Goal: Task Accomplishment & Management: Use online tool/utility

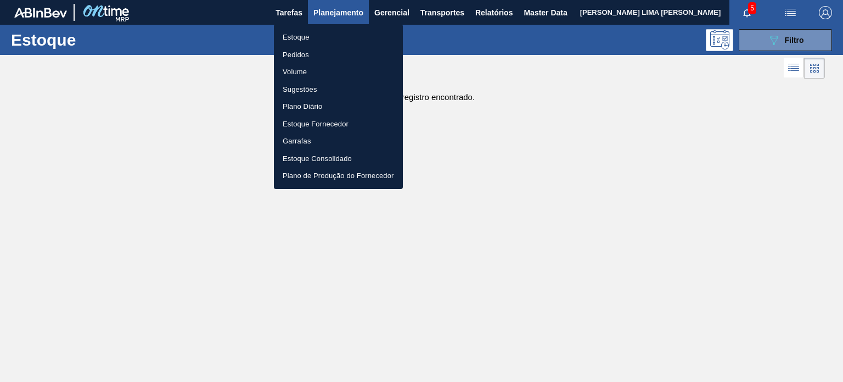
scroll to position [55, 0]
click at [744, 43] on div at bounding box center [421, 191] width 843 height 382
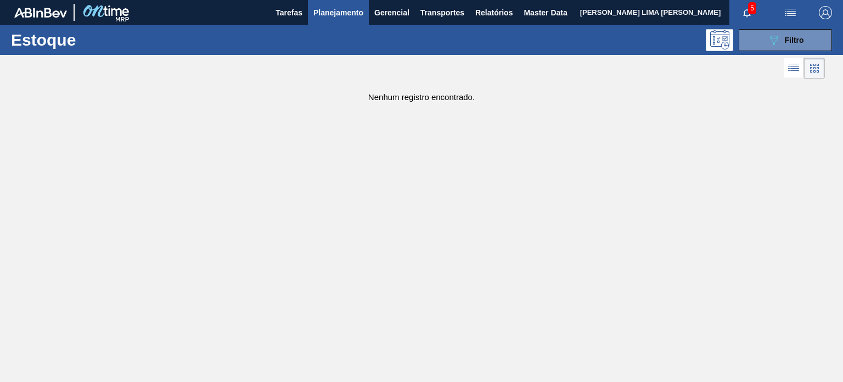
click at [744, 0] on body "Tarefas Planejamento Gerencial Transportes Relatórios Master Data MATHEUS FARIA…" at bounding box center [421, 0] width 843 height 0
click at [744, 43] on button "089F7B8B-B2A5-4AFE-B5C0-19BA573D28AC Filtro" at bounding box center [785, 40] width 93 height 22
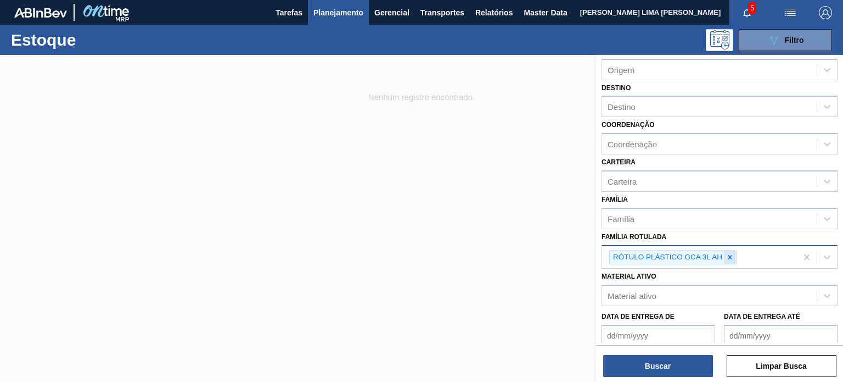
click at [727, 253] on icon at bounding box center [730, 257] width 8 height 8
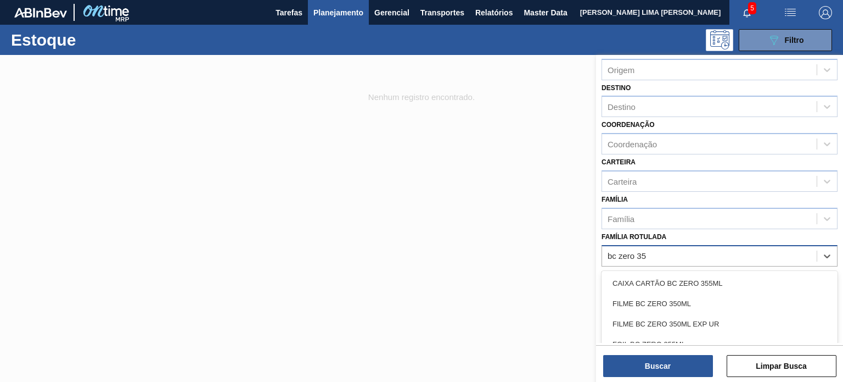
type Rotulada "bc zero 350"
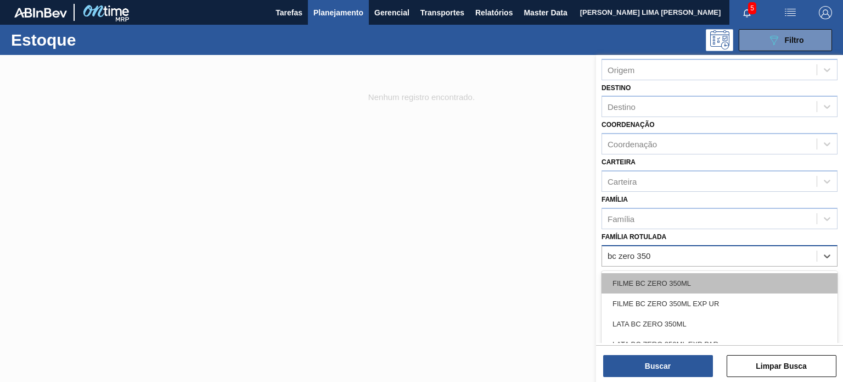
click at [693, 273] on div "FILME BC ZERO 350ML" at bounding box center [720, 283] width 236 height 20
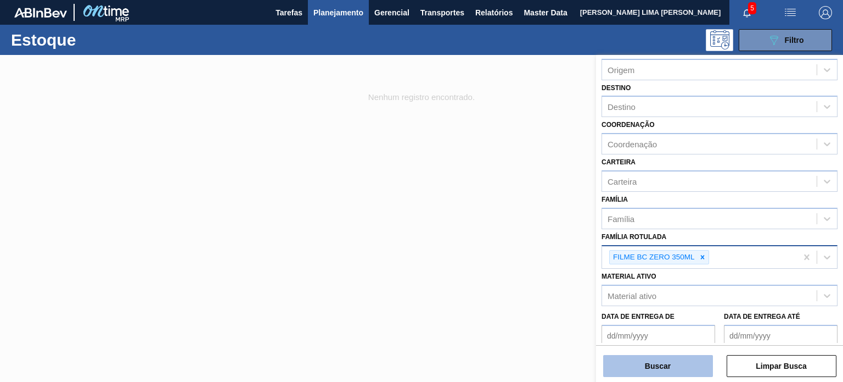
click at [672, 367] on button "Buscar" at bounding box center [658, 366] width 110 height 22
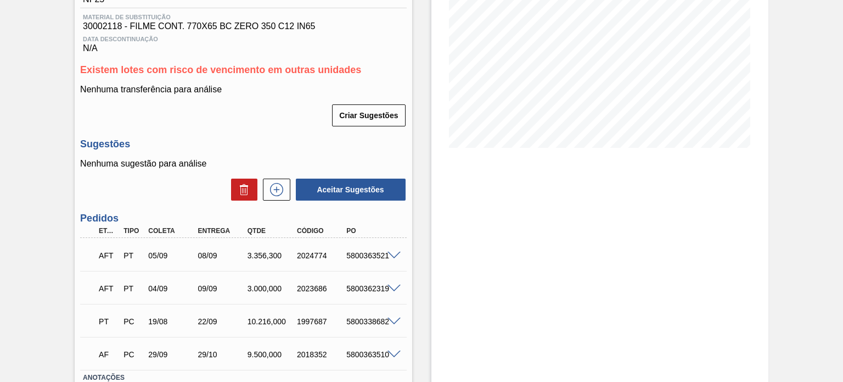
scroll to position [182, 0]
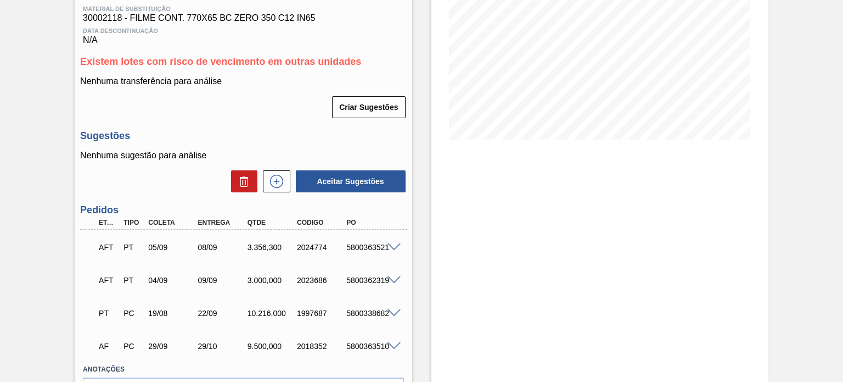
click at [390, 278] on span at bounding box center [394, 280] width 13 height 8
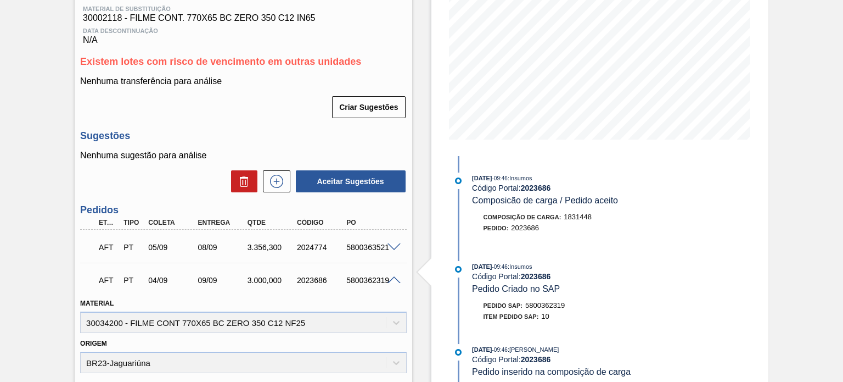
click at [392, 248] on span at bounding box center [394, 247] width 13 height 8
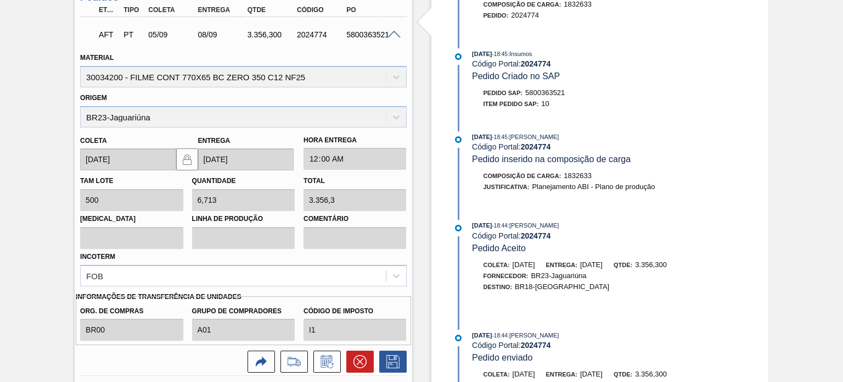
scroll to position [393, 0]
click at [366, 366] on button at bounding box center [359, 362] width 27 height 22
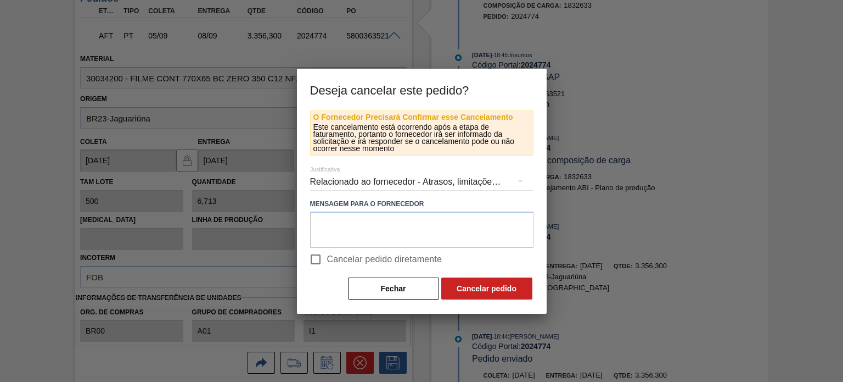
click at [391, 180] on div "Relacionado ao fornecedor - Atrasos, limitações de capacidade, etc." at bounding box center [421, 181] width 223 height 31
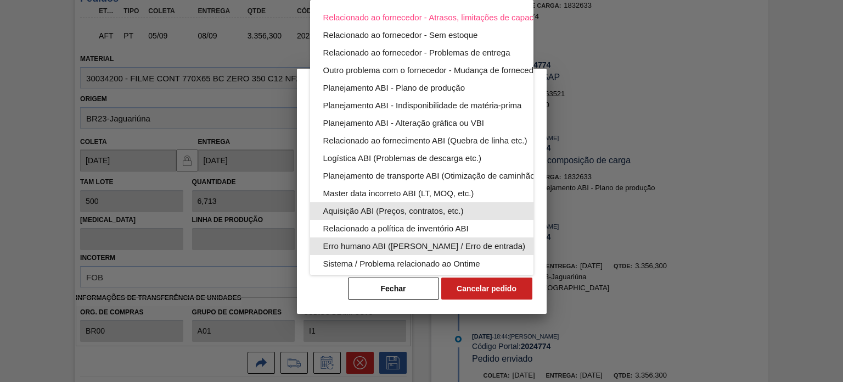
scroll to position [68, 0]
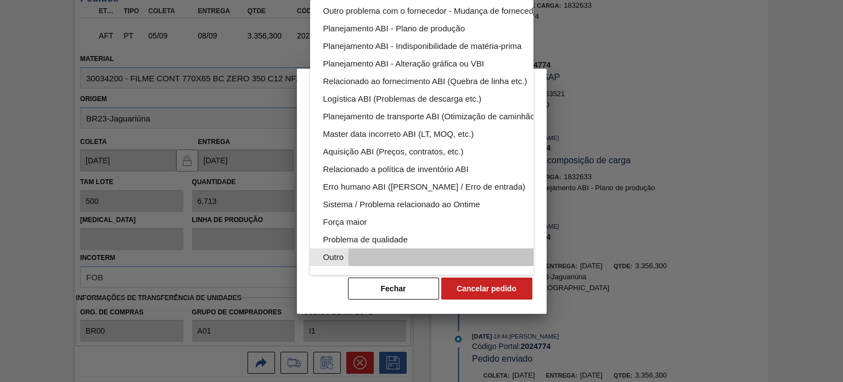
click at [483, 248] on div "Outro" at bounding box center [447, 257] width 249 height 18
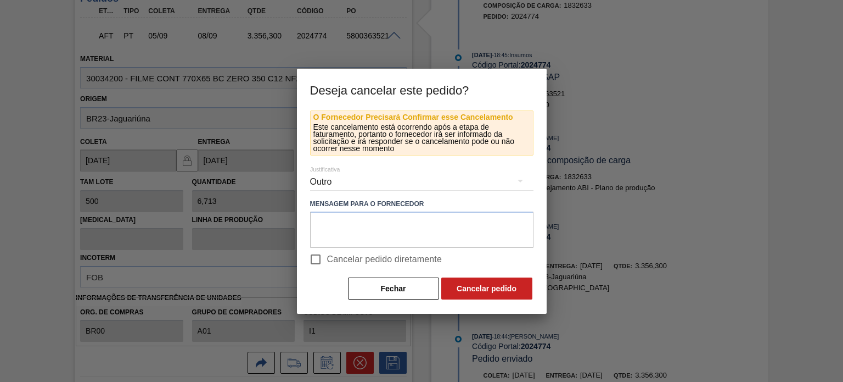
click at [343, 261] on span "Cancelar pedido diretamente" at bounding box center [384, 259] width 115 height 13
click at [327, 261] on input "Cancelar pedido diretamente" at bounding box center [315, 259] width 23 height 23
checkbox input "true"
click at [523, 289] on button "Cancelar pedido" at bounding box center [486, 288] width 91 height 22
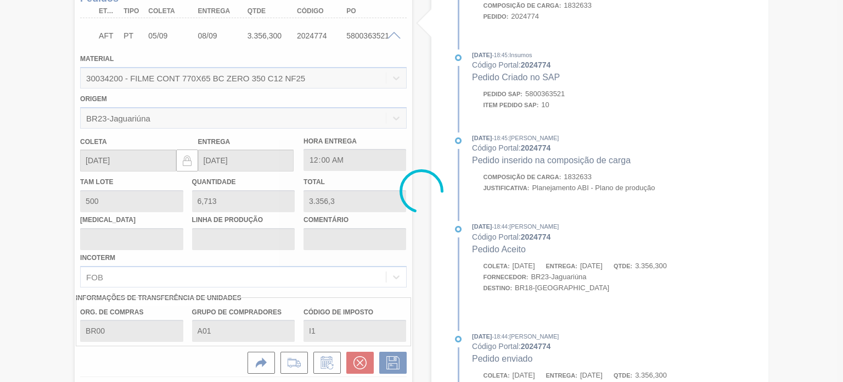
scroll to position [252, 0]
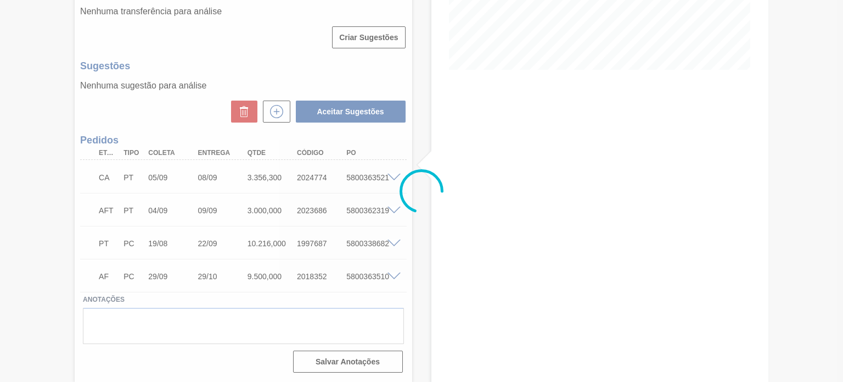
click at [382, 209] on div at bounding box center [421, 191] width 843 height 382
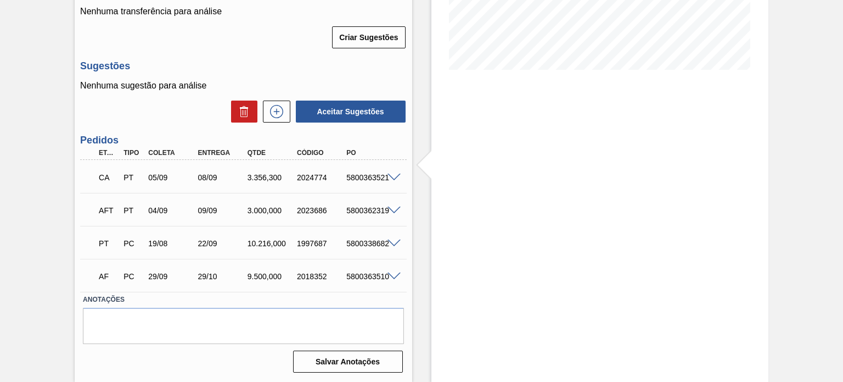
click at [393, 212] on span at bounding box center [394, 210] width 13 height 8
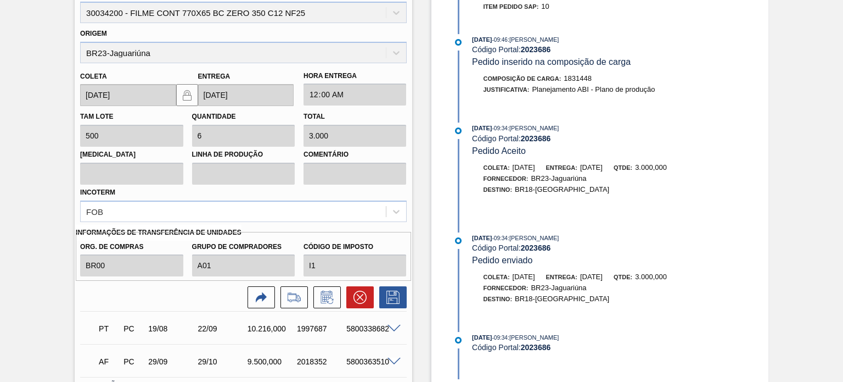
scroll to position [494, 0]
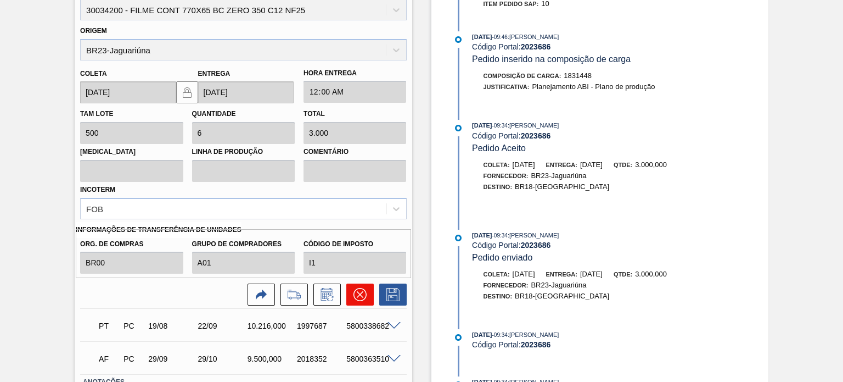
click at [355, 292] on icon at bounding box center [360, 294] width 13 height 13
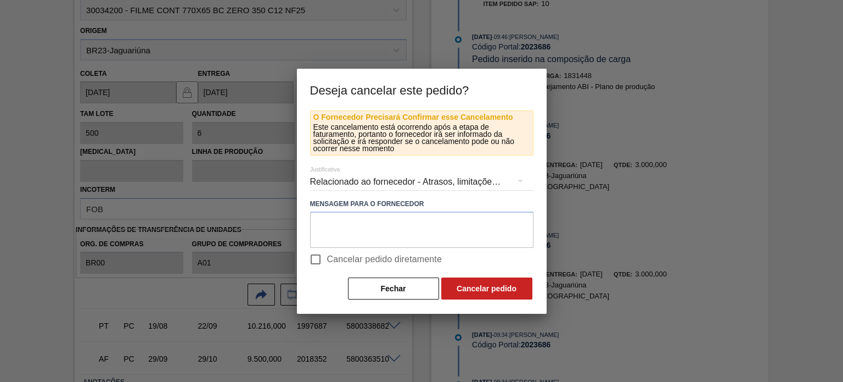
click at [365, 180] on div "Relacionado ao fornecedor - Atrasos, limitações de capacidade, etc." at bounding box center [421, 181] width 223 height 31
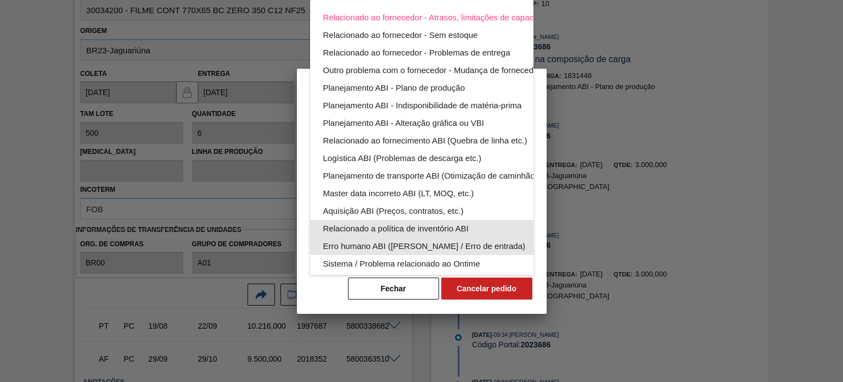
scroll to position [68, 0]
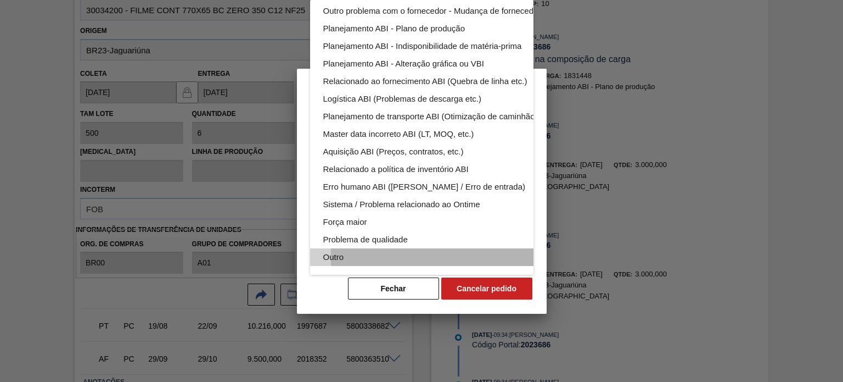
click at [372, 248] on div "Outro" at bounding box center [447, 257] width 249 height 18
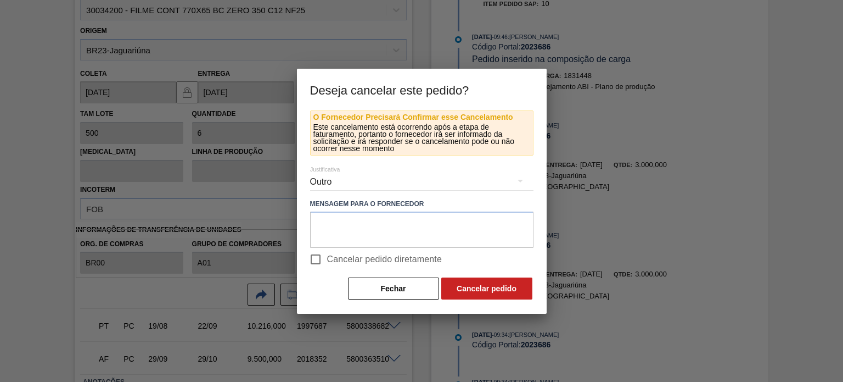
click at [355, 253] on span "Cancelar pedido diretamente" at bounding box center [384, 259] width 115 height 13
click at [327, 253] on input "Cancelar pedido diretamente" at bounding box center [315, 259] width 23 height 23
checkbox input "true"
click at [525, 285] on button "Cancelar pedido" at bounding box center [486, 288] width 91 height 22
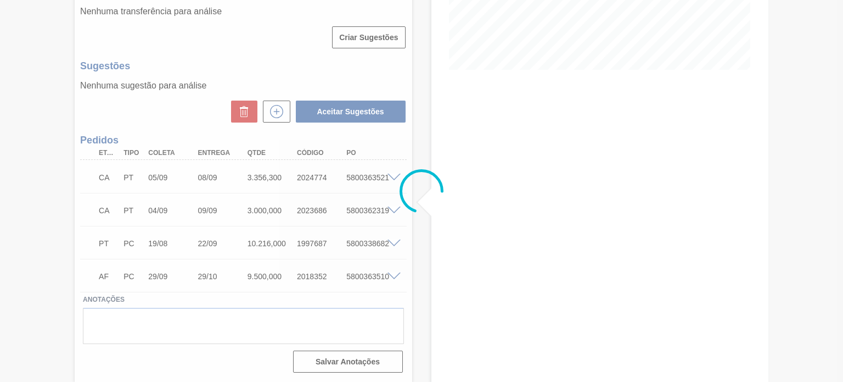
scroll to position [252, 0]
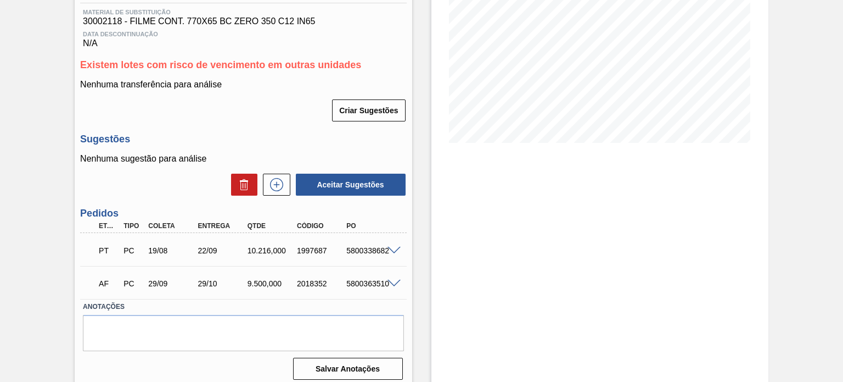
scroll to position [186, 0]
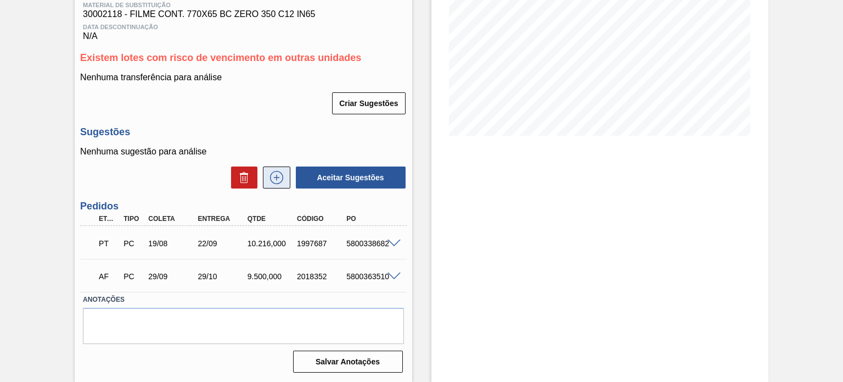
click at [279, 177] on icon at bounding box center [277, 177] width 18 height 13
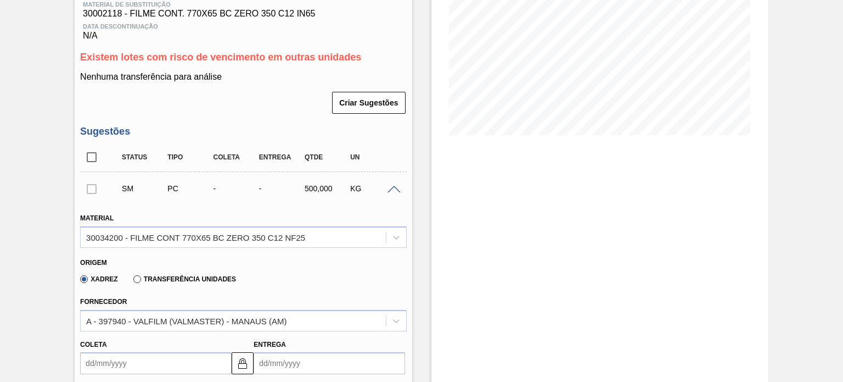
click at [198, 284] on div "Xadrez Transferência Unidades" at bounding box center [156, 278] width 160 height 19
click at [206, 275] on div "Transferência Unidades" at bounding box center [182, 278] width 107 height 10
click at [196, 277] on label "Transferência Unidades" at bounding box center [184, 279] width 103 height 8
click at [132, 281] on input "Transferência Unidades" at bounding box center [132, 281] width 0 height 0
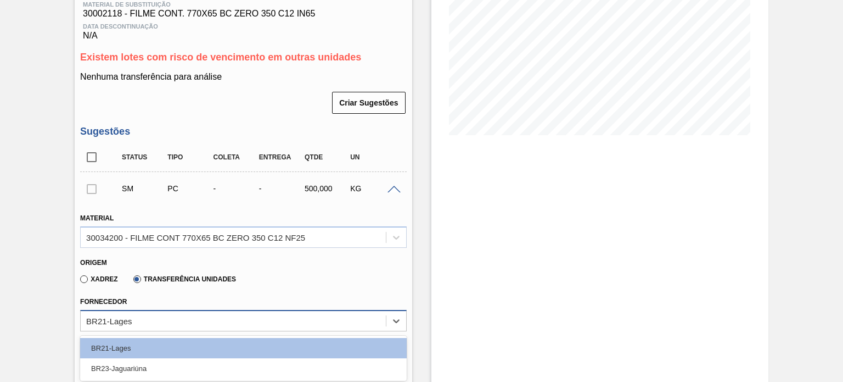
click at [192, 326] on div "BR21-Lages" at bounding box center [233, 320] width 305 height 16
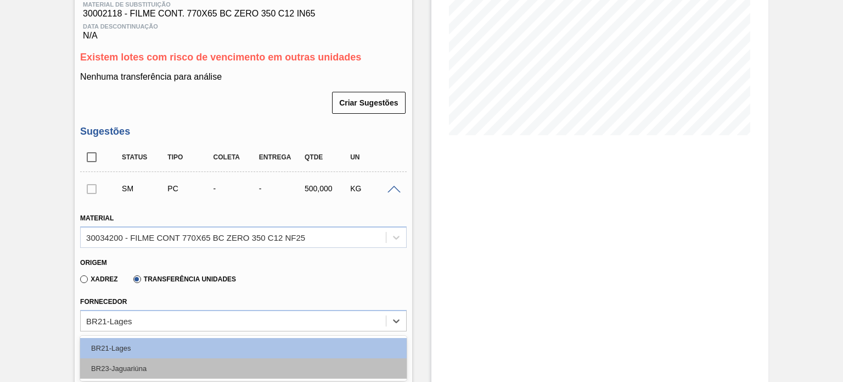
click at [167, 365] on div "BR23-Jaguariúna" at bounding box center [243, 368] width 326 height 20
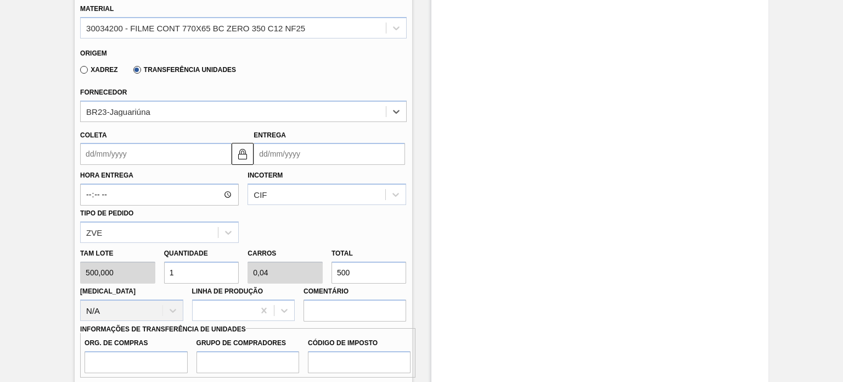
scroll to position [396, 0]
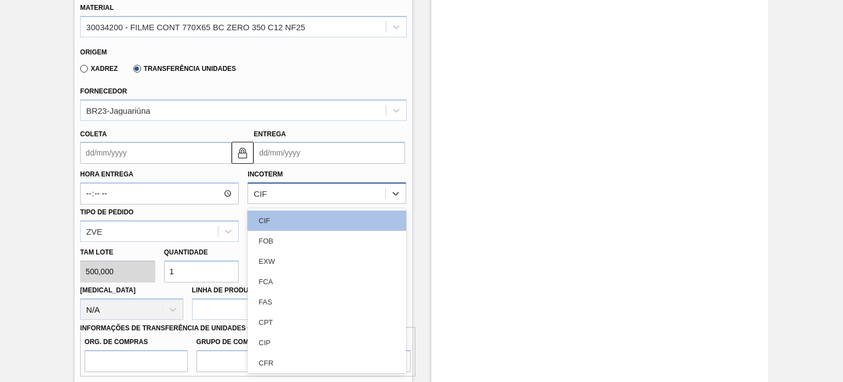
click at [365, 198] on div "CIF" at bounding box center [316, 194] width 137 height 16
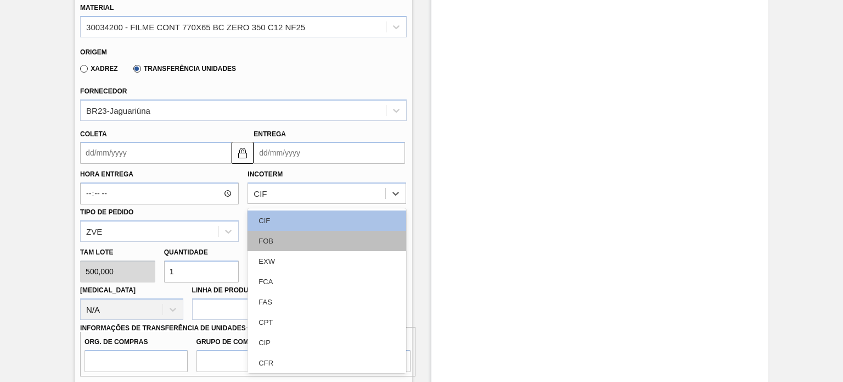
click at [325, 231] on div "FOB" at bounding box center [327, 241] width 159 height 20
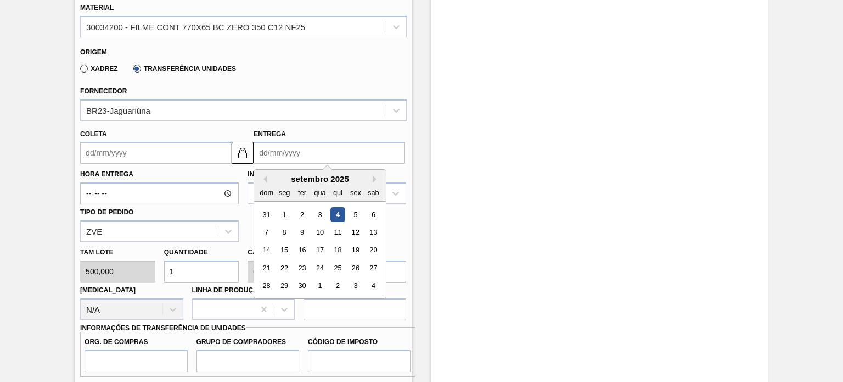
click at [286, 151] on input "Entrega" at bounding box center [330, 153] width 152 height 22
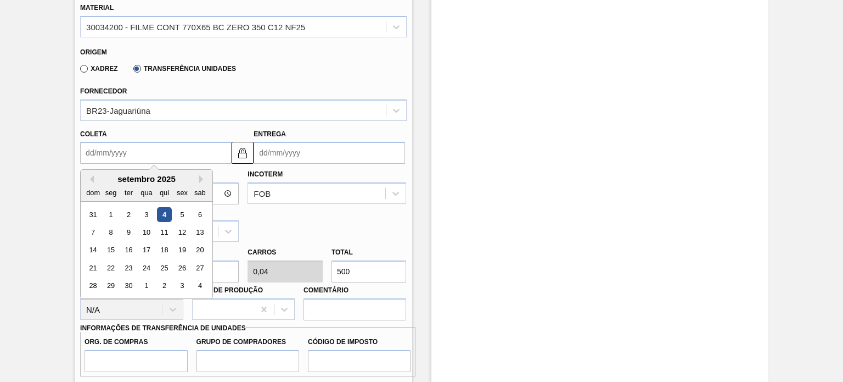
click at [217, 147] on input "Coleta" at bounding box center [156, 153] width 152 height 22
type input "0"
type input "31/01/2000"
type input "05"
type input "05/10/2025"
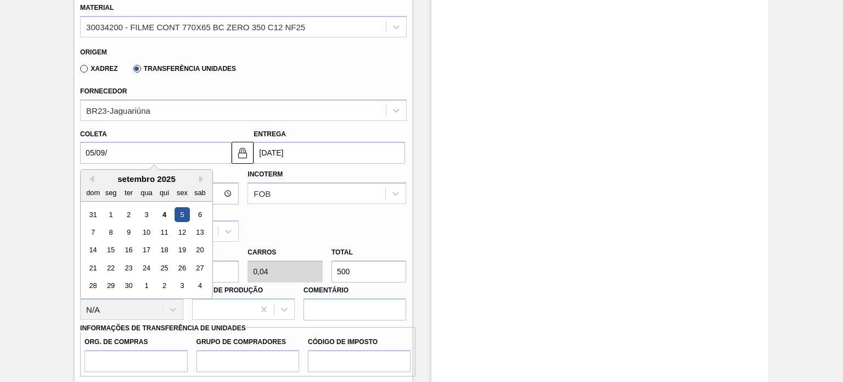
type input "05/09/2"
type input "08/06/2002"
type input "05/09/20"
type input "05/10/2020"
type input "[DATE]"
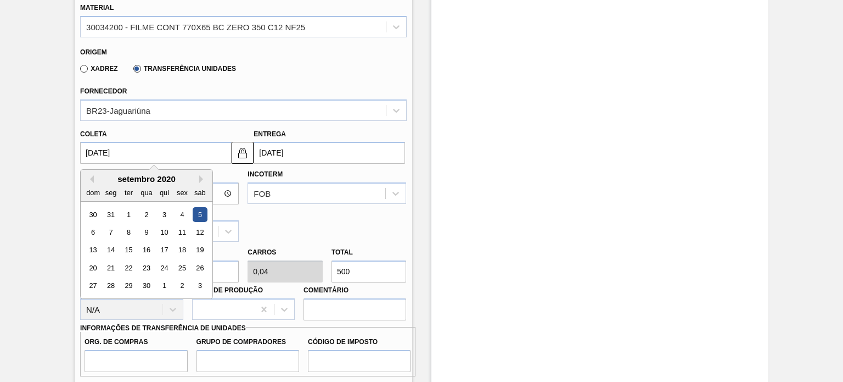
type input "05/10/2025"
type input "[DATE]"
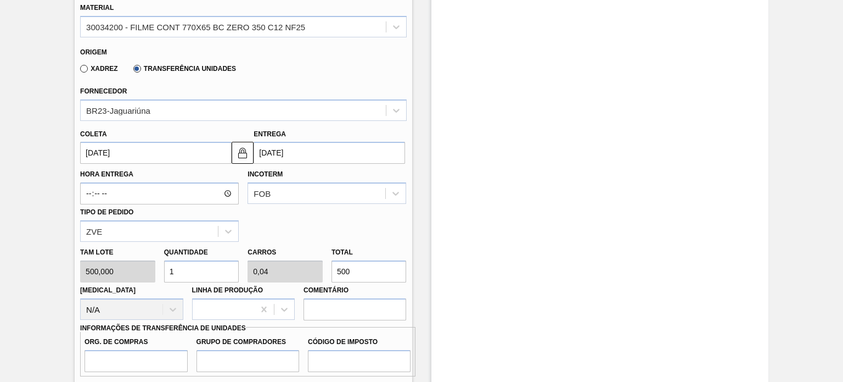
click at [366, 280] on input "500" at bounding box center [369, 271] width 75 height 22
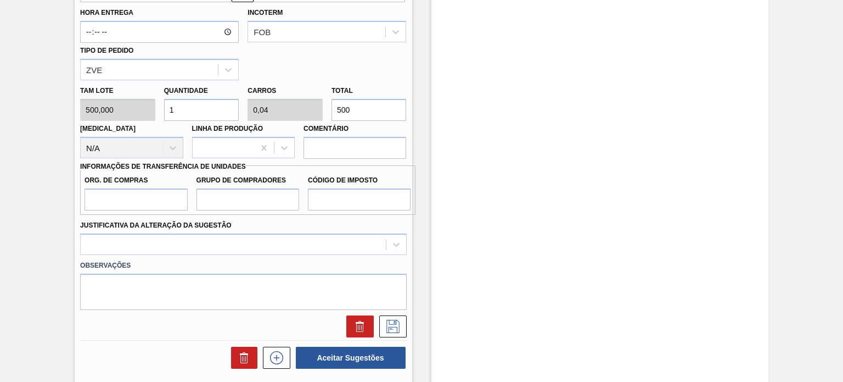
scroll to position [560, 0]
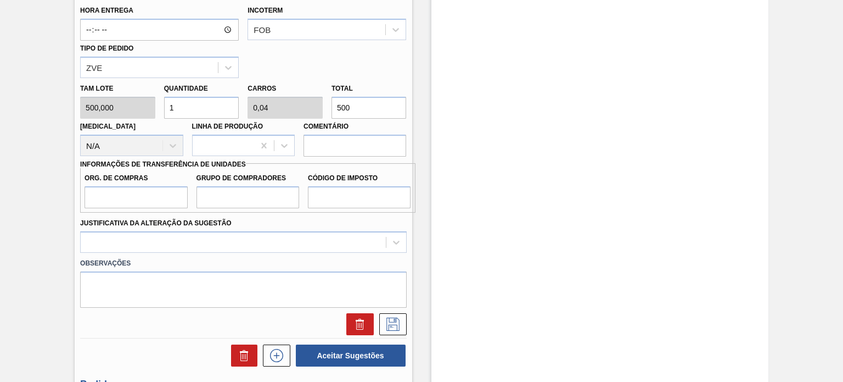
type input "0,006"
type input "0"
type input "3"
type input "0,064"
type input "0,003"
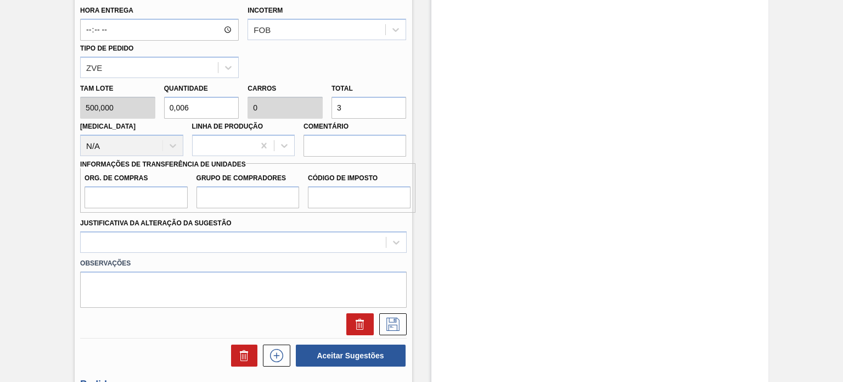
type input "32"
type input "0,65"
type input "0,026"
type input "325"
type input "6,512"
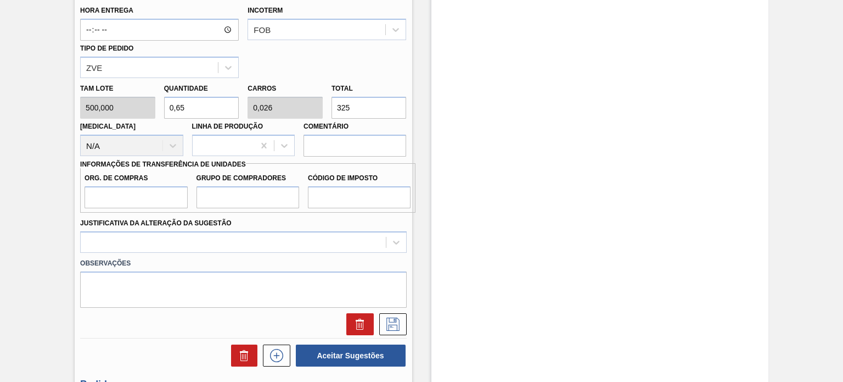
type input "0,26"
type input "3.256,"
type input "6,513"
type input "0,261"
type input "3.256,5"
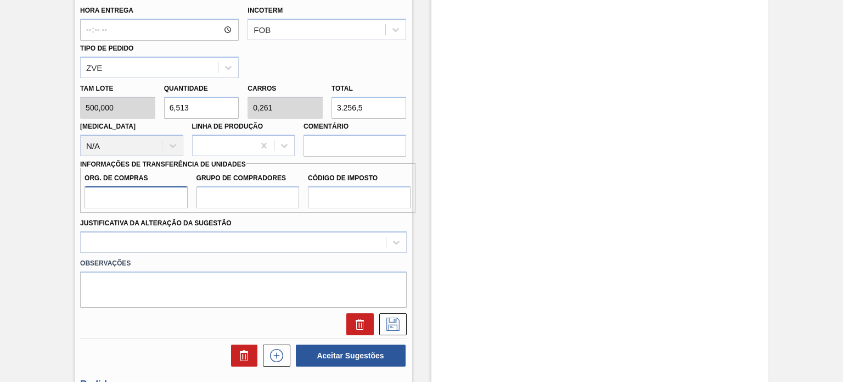
click at [141, 187] on input "Org. de Compras" at bounding box center [136, 197] width 103 height 22
type input "BR00"
drag, startPoint x: 138, startPoint y: 208, endPoint x: 136, endPoint y: 220, distance: 11.7
click at [136, 220] on label "Justificativa da Alteração da Sugestão" at bounding box center [156, 223] width 152 height 8
click at [87, 237] on Sugestão "Justificativa da Alteração da Sugestão" at bounding box center [86, 241] width 1 height 9
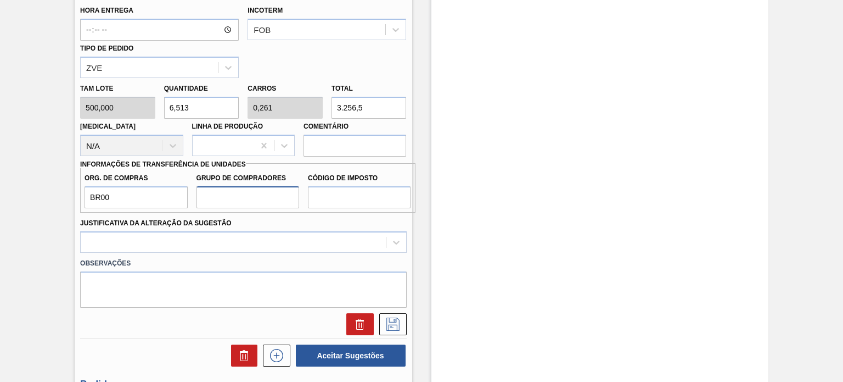
click at [209, 207] on input "Grupo de Compradores" at bounding box center [248, 197] width 103 height 22
type input "A01"
click at [316, 191] on input "Código de Imposto" at bounding box center [359, 197] width 103 height 22
type input "I1"
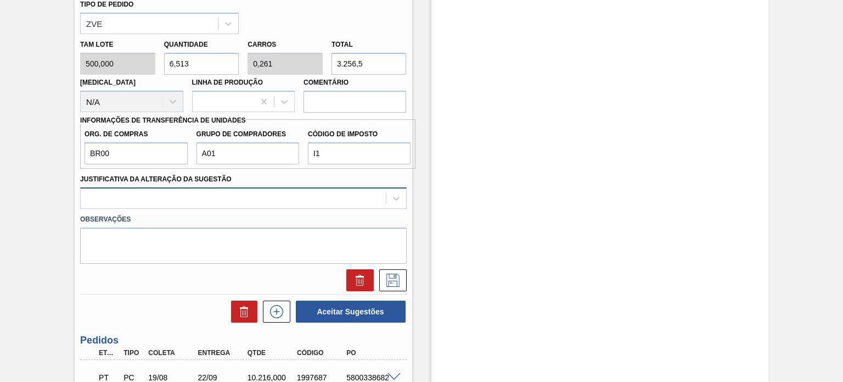
click at [290, 209] on div at bounding box center [243, 197] width 326 height 21
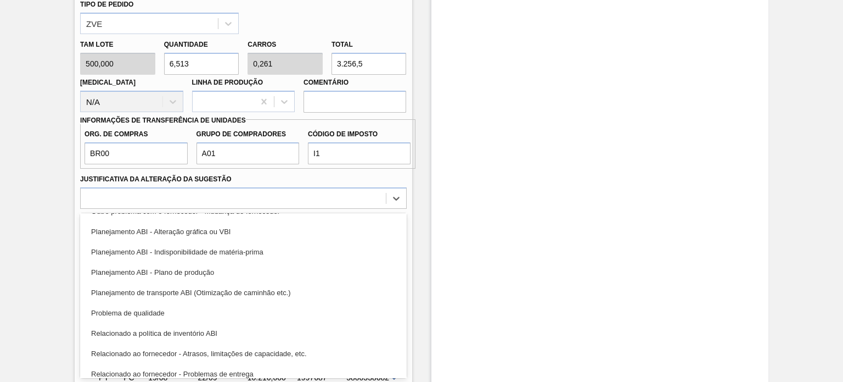
scroll to position [141, 0]
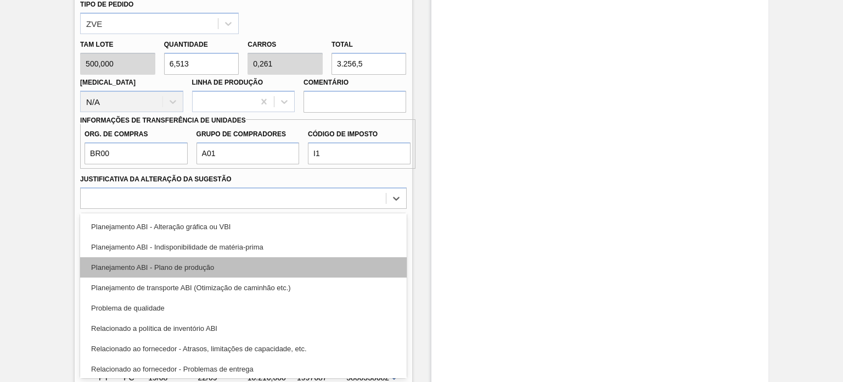
click at [310, 264] on div "Planejamento ABI - Plano de produção" at bounding box center [243, 267] width 326 height 20
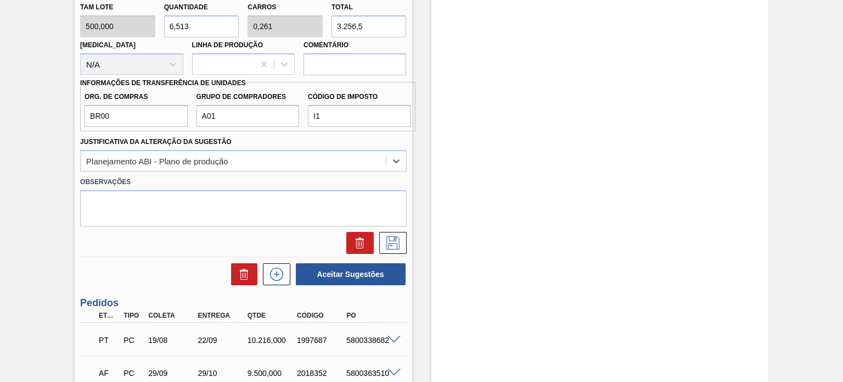
scroll to position [642, 0]
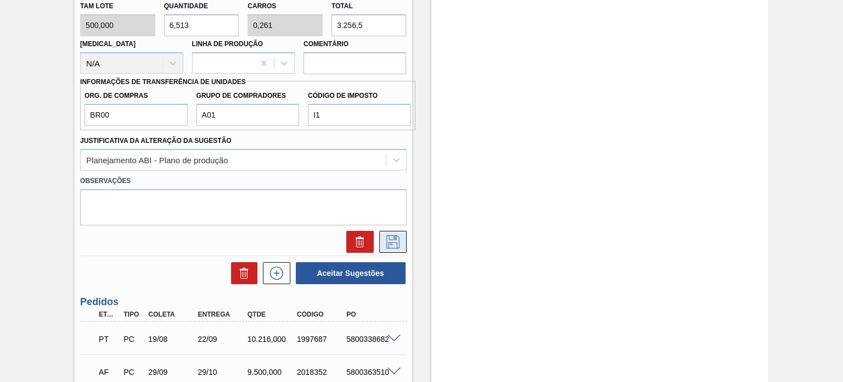
click at [404, 231] on button at bounding box center [392, 242] width 27 height 22
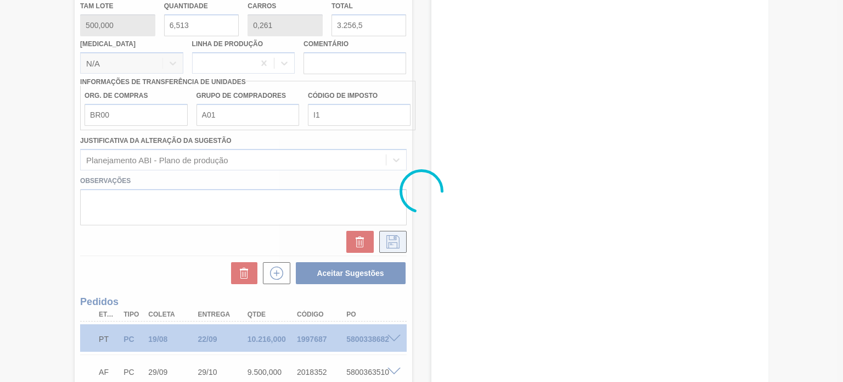
scroll to position [231, 0]
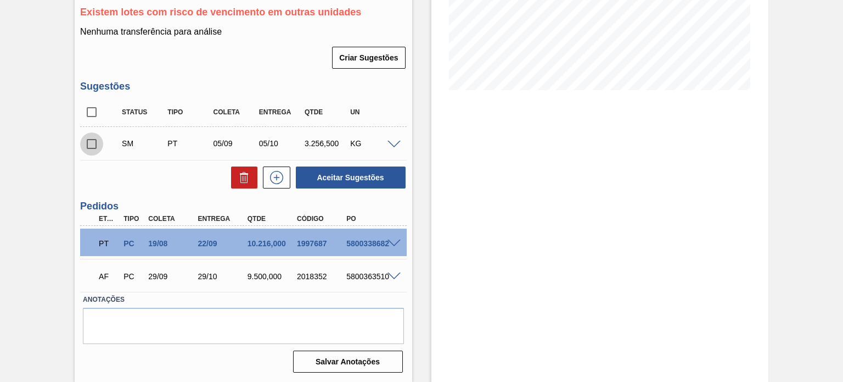
click at [87, 141] on input "checkbox" at bounding box center [91, 143] width 23 height 23
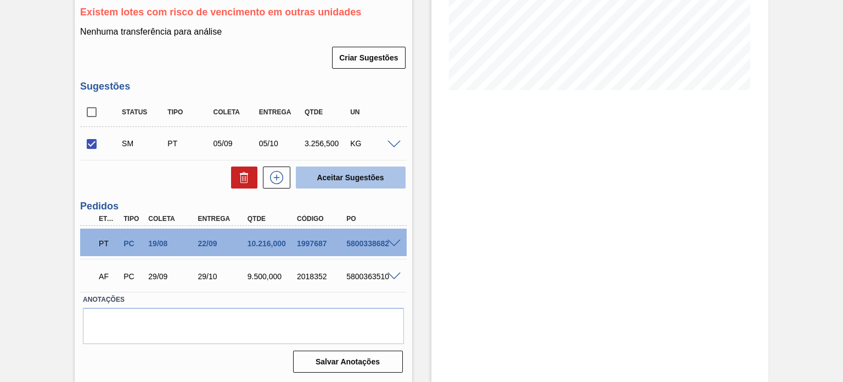
click at [354, 170] on button "Aceitar Sugestões" at bounding box center [351, 177] width 110 height 22
checkbox input "false"
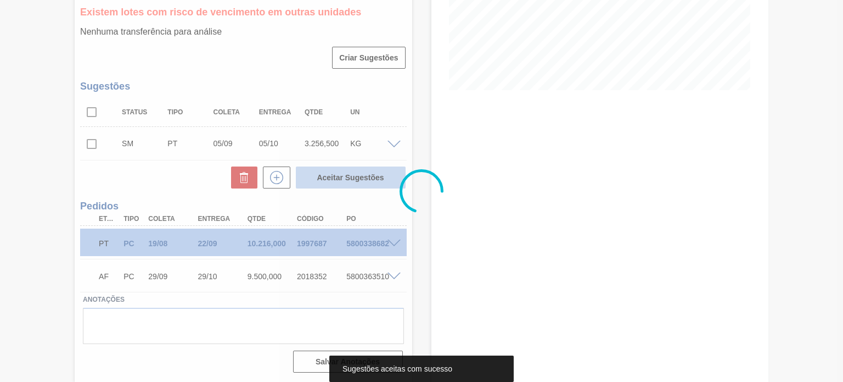
scroll to position [219, 0]
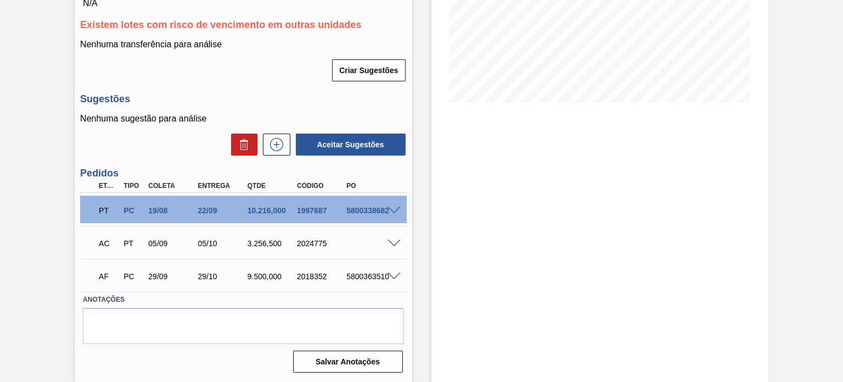
click at [390, 234] on div "AC PT 05/09 05/10 3.256,500 2024775" at bounding box center [243, 241] width 326 height 27
click at [393, 247] on div "AC PT 05/09 05/10 3.256,500 2024775" at bounding box center [243, 241] width 326 height 27
click at [388, 243] on span at bounding box center [394, 243] width 13 height 8
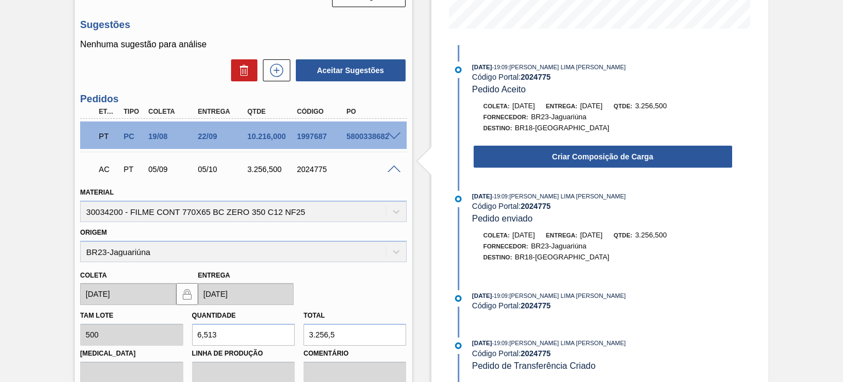
scroll to position [284, 0]
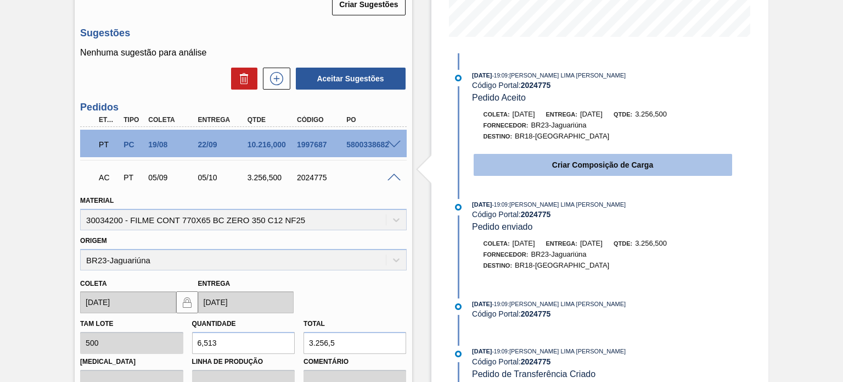
click at [592, 160] on button "Criar Composição de Carga" at bounding box center [603, 165] width 259 height 22
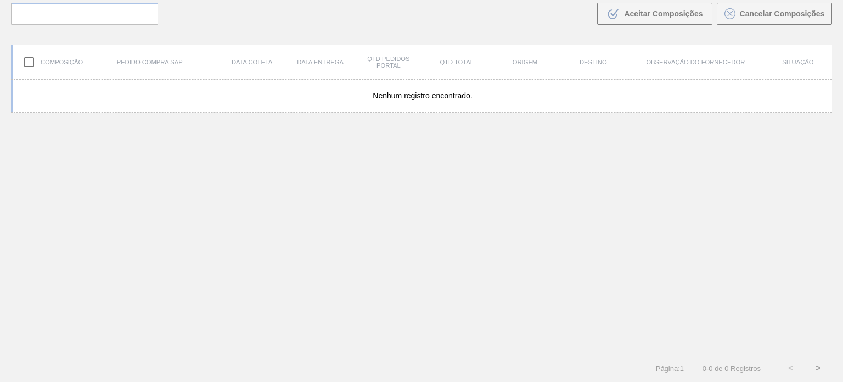
scroll to position [79, 0]
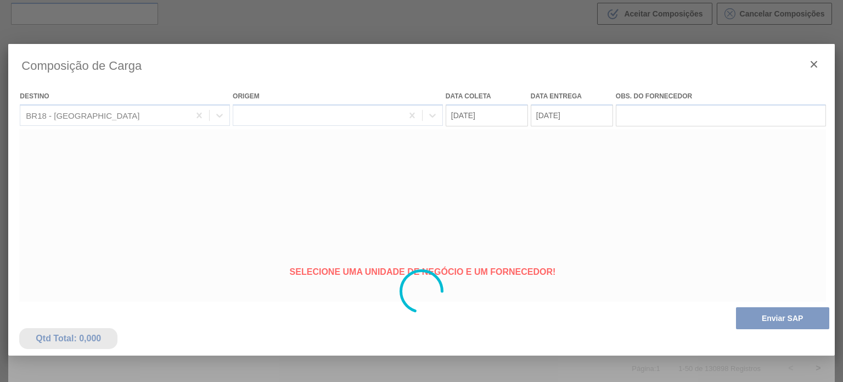
type coleta "[DATE]"
type entrega "05/10/2025"
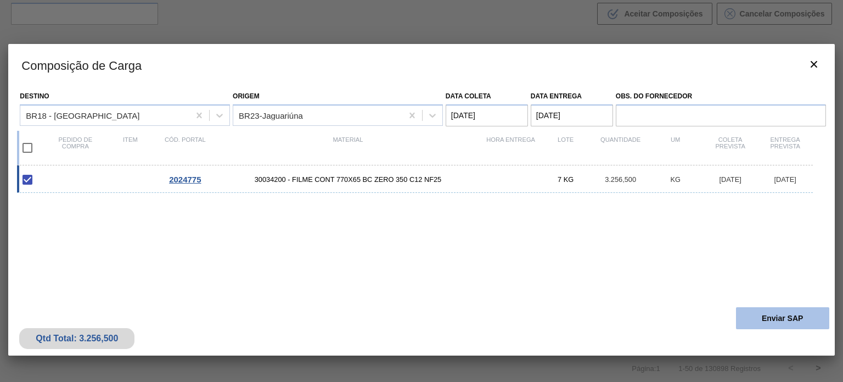
click at [756, 313] on button "Enviar SAP" at bounding box center [782, 318] width 93 height 22
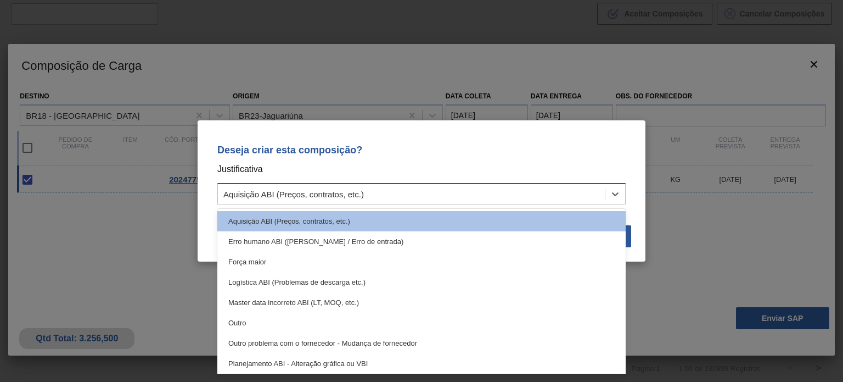
click at [435, 188] on div "Aquisição ABI (Preços, contratos, etc.)" at bounding box center [411, 194] width 387 height 16
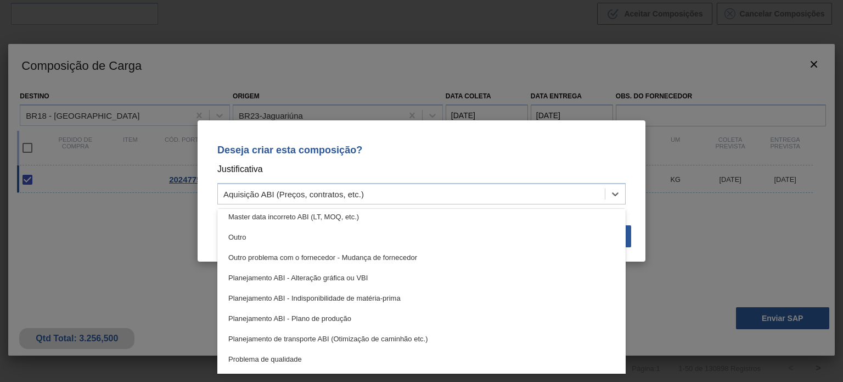
scroll to position [89, 0]
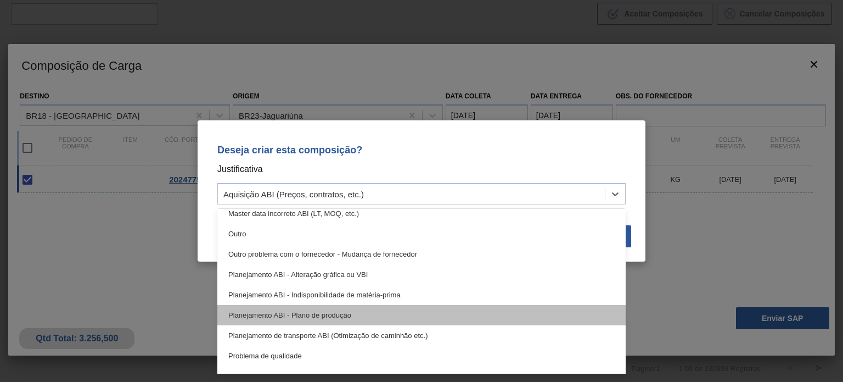
click at [581, 309] on div "Planejamento ABI - Plano de produção" at bounding box center [421, 315] width 408 height 20
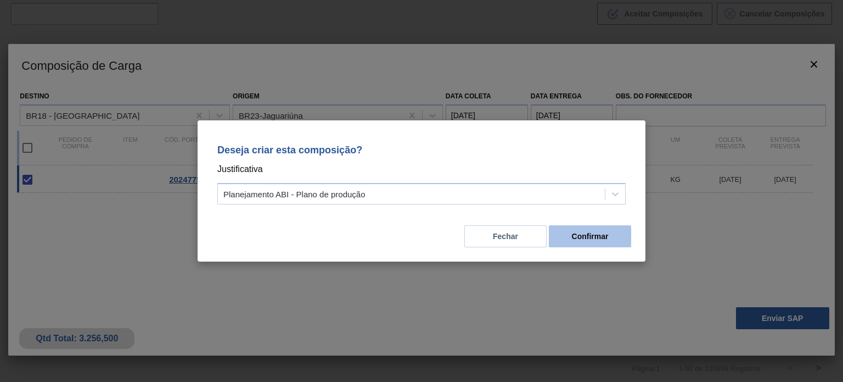
click at [580, 226] on button "Confirmar" at bounding box center [590, 236] width 82 height 22
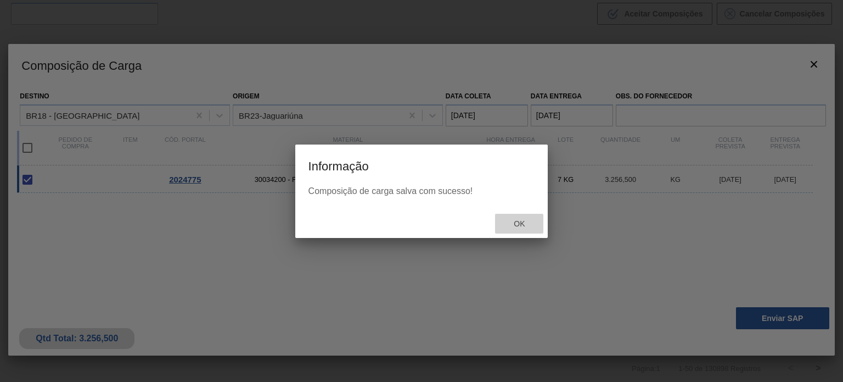
click at [514, 215] on div "Ok" at bounding box center [519, 224] width 48 height 20
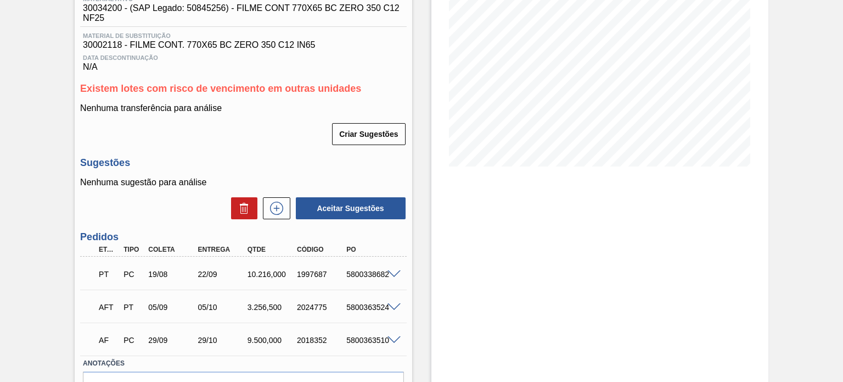
scroll to position [180, 0]
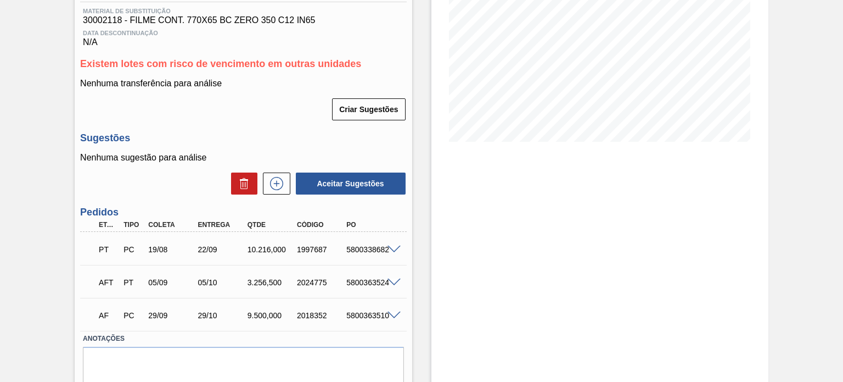
click at [367, 277] on div "AFT PT 05/09 05/10 3.256,500 2024775 5800363524" at bounding box center [240, 281] width 297 height 22
drag, startPoint x: 367, startPoint y: 277, endPoint x: 362, endPoint y: 282, distance: 6.2
click at [362, 282] on div "AFT PT 05/09 05/10 3.256,500 2024775 5800363524" at bounding box center [240, 281] width 297 height 22
copy div "5800363524"
